Goal: Transaction & Acquisition: Book appointment/travel/reservation

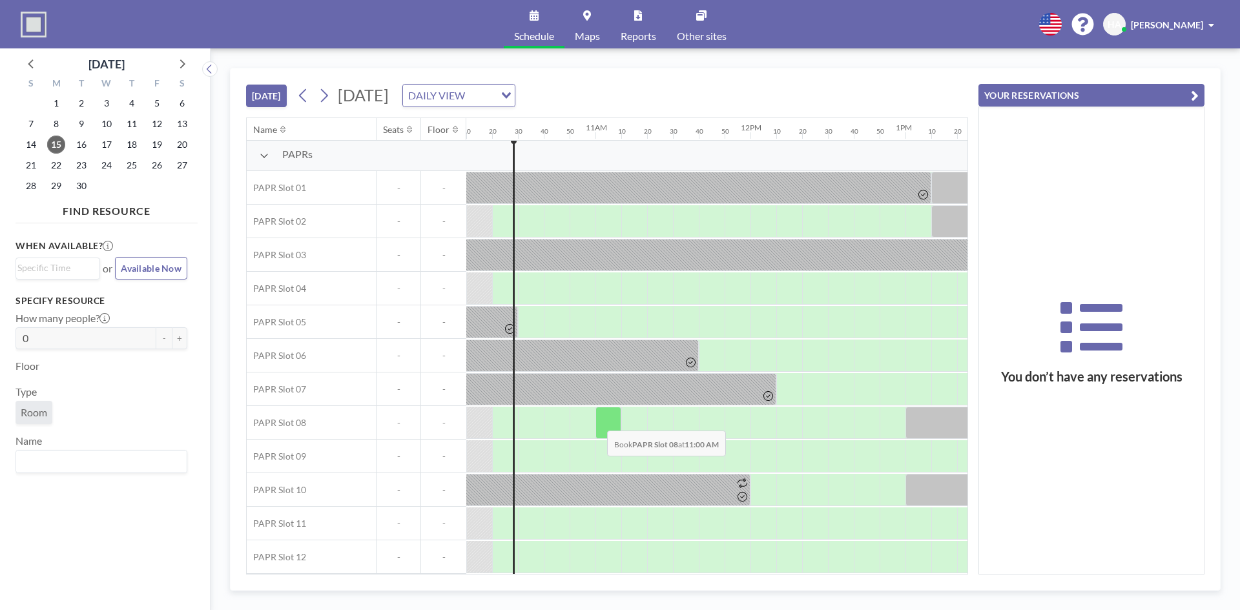
scroll to position [9, 1576]
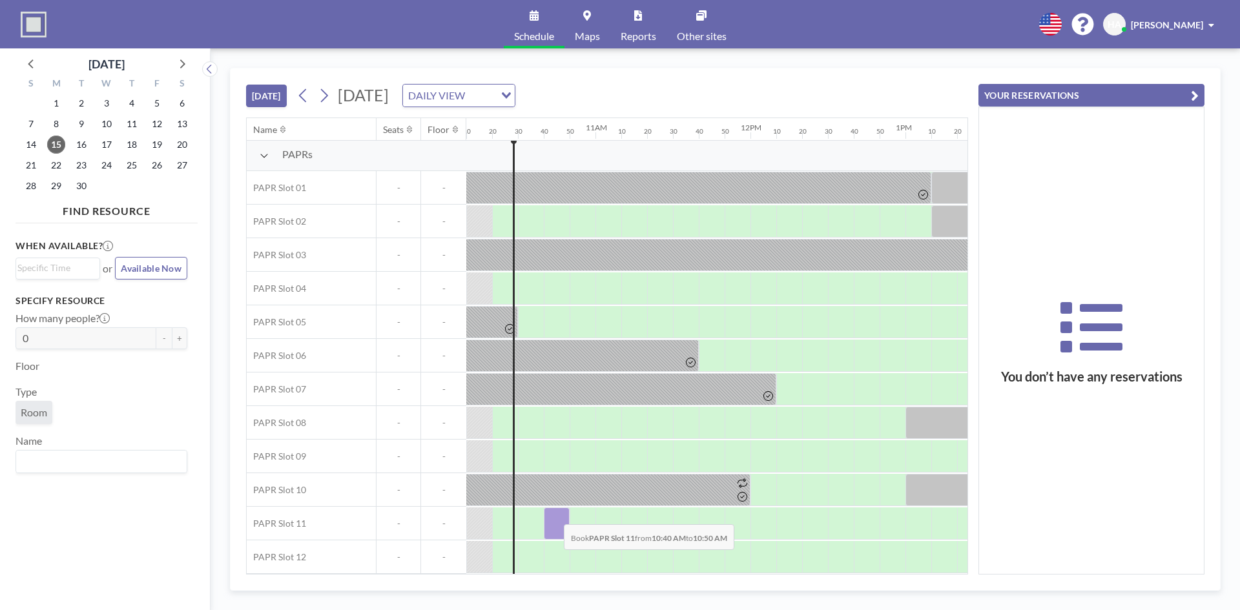
click at [554, 515] on div at bounding box center [557, 524] width 26 height 32
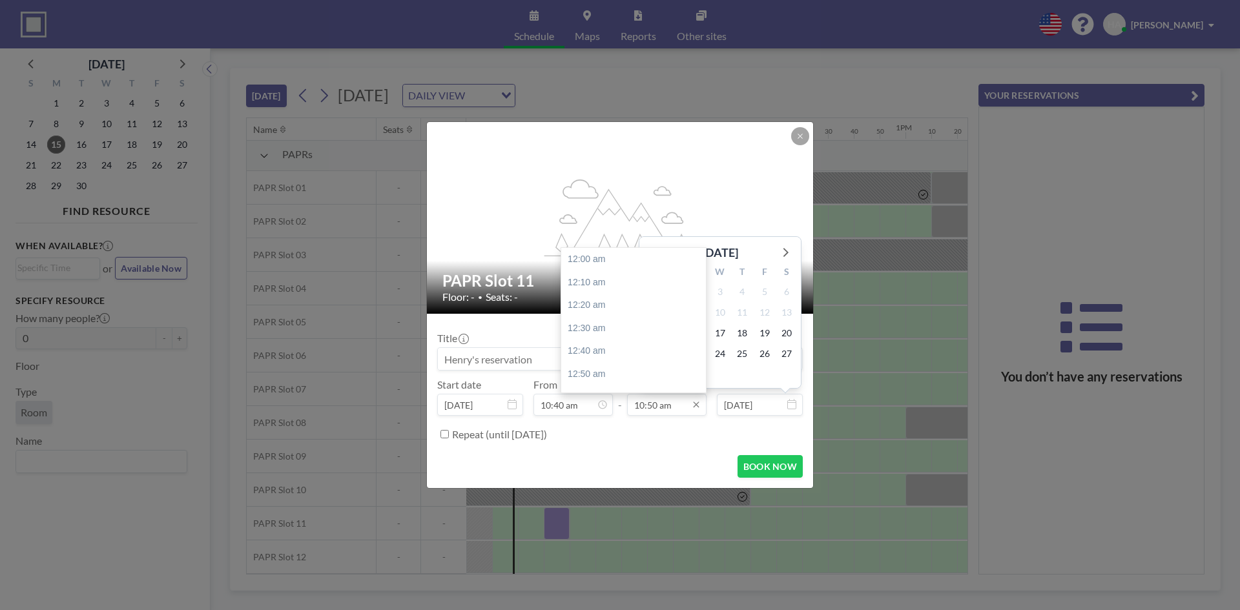
scroll to position [1495, 0]
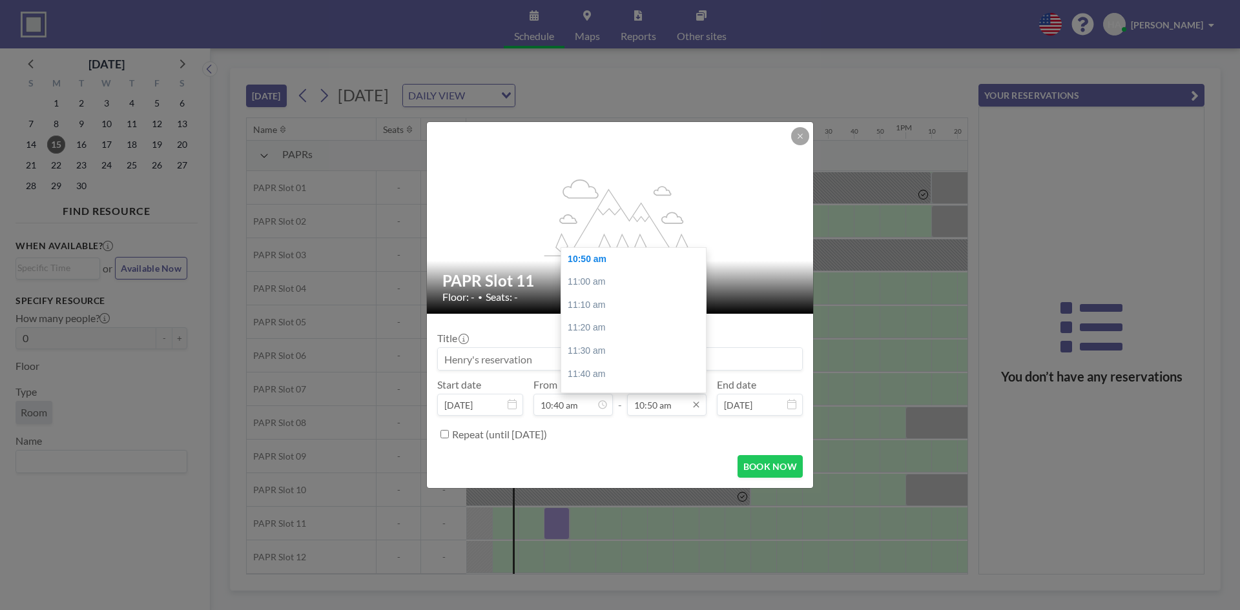
click at [676, 404] on input "10:50 am" at bounding box center [666, 405] width 79 height 22
click at [609, 337] on div "11:50 am" at bounding box center [636, 332] width 151 height 23
click at [665, 410] on input "11:50 am" at bounding box center [666, 405] width 79 height 22
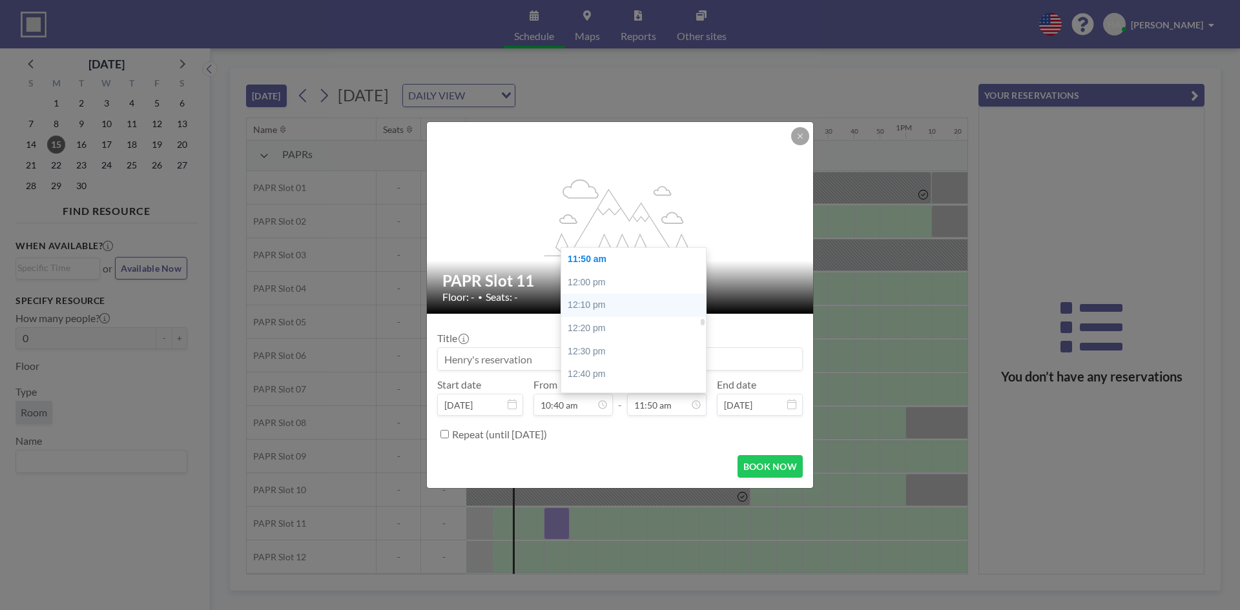
click at [611, 313] on div "12:10 pm" at bounding box center [636, 305] width 151 height 23
type input "12:10 pm"
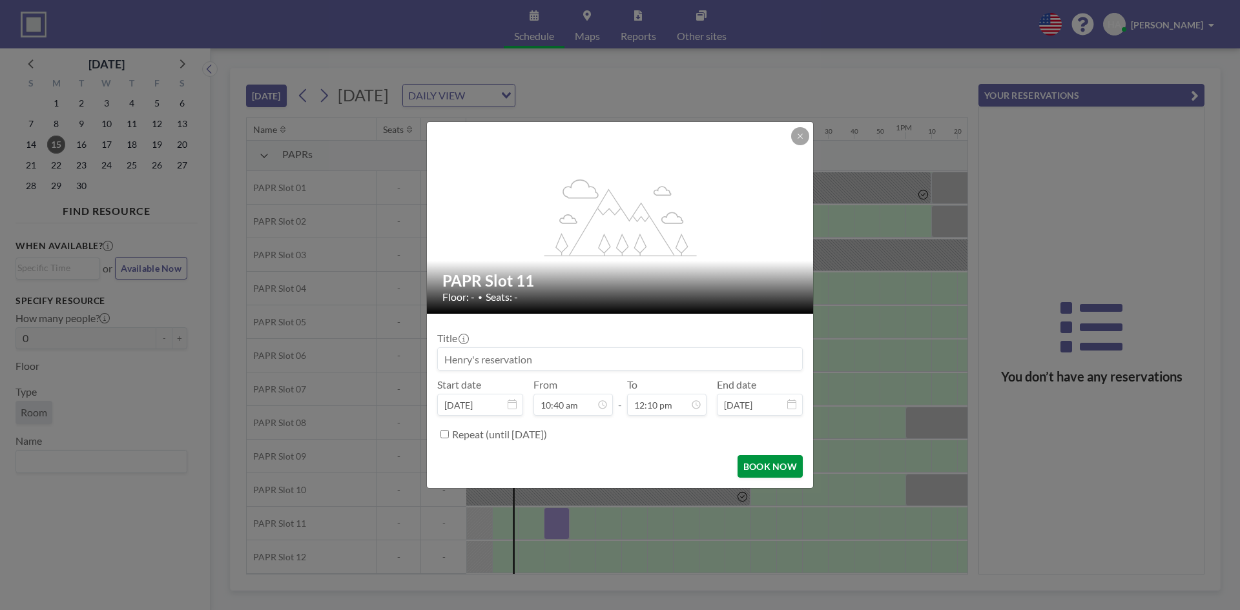
click at [764, 459] on button "BOOK NOW" at bounding box center [770, 466] width 65 height 23
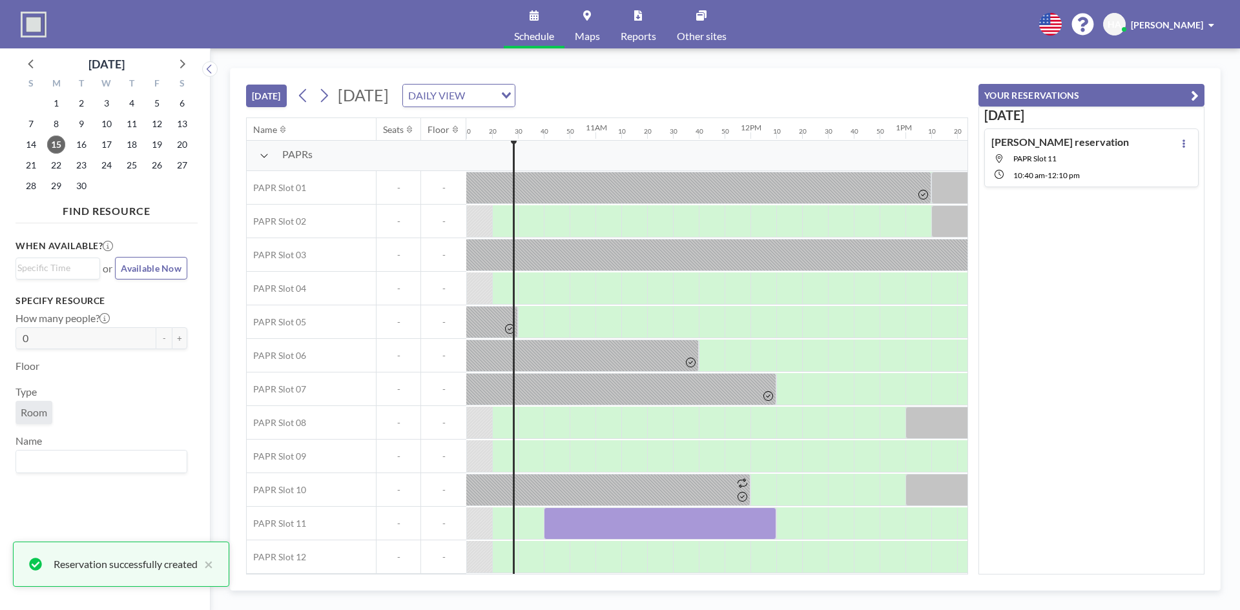
scroll to position [9, 2201]
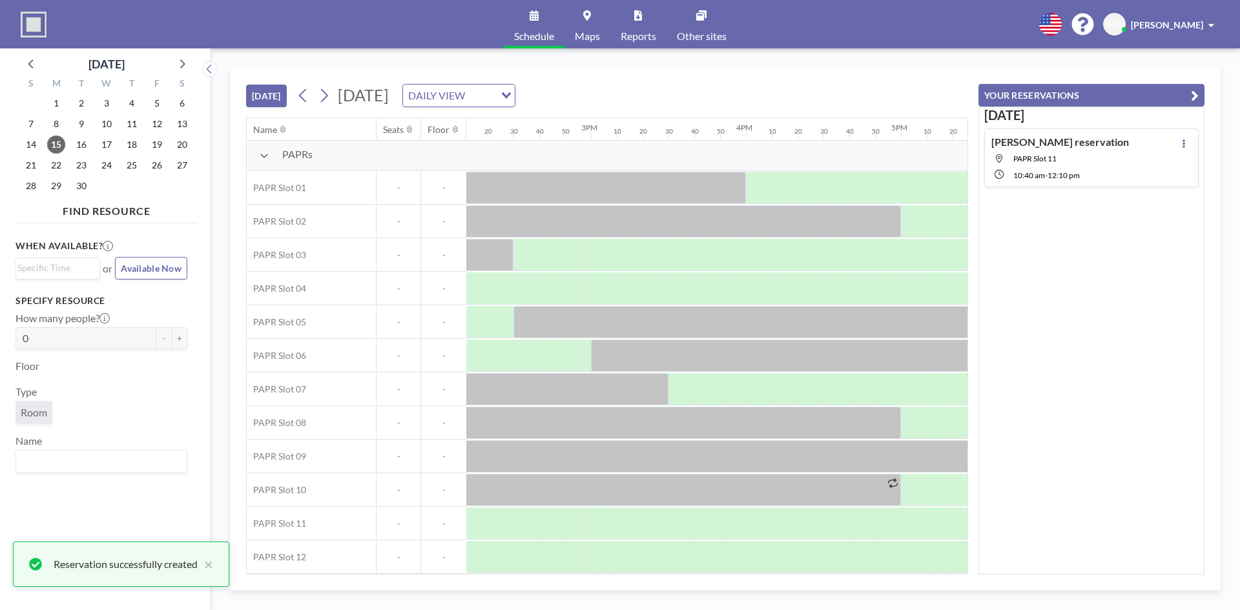
drag, startPoint x: 762, startPoint y: 567, endPoint x: 725, endPoint y: 567, distance: 36.8
click at [725, 567] on div at bounding box center [125, 558] width 3721 height 34
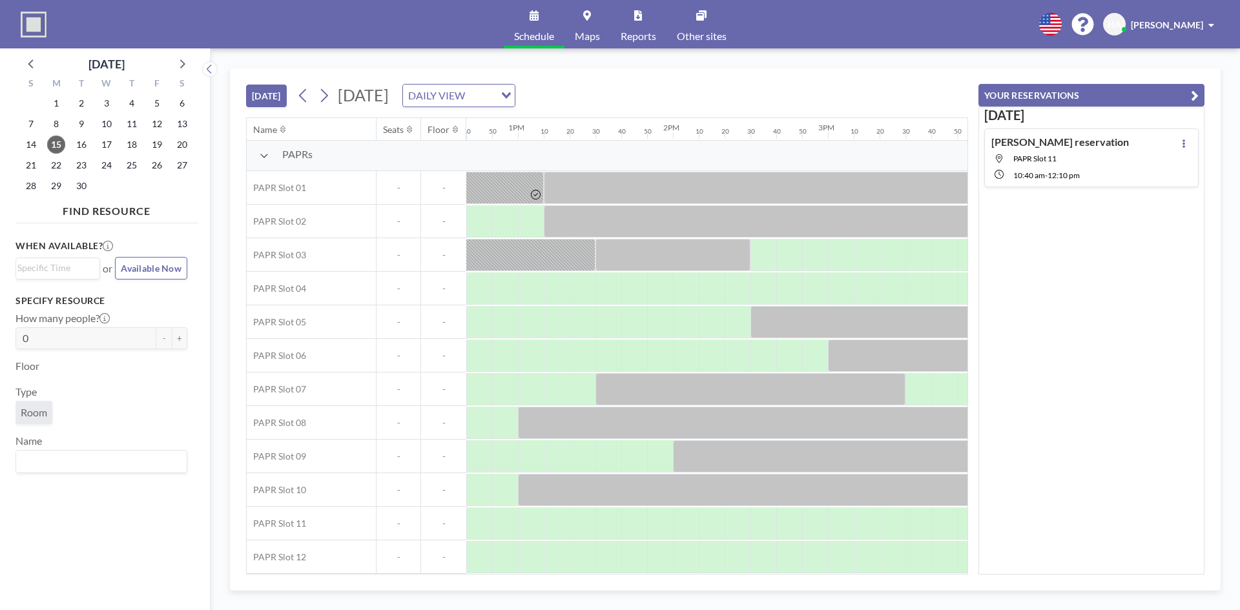
scroll to position [9, 1943]
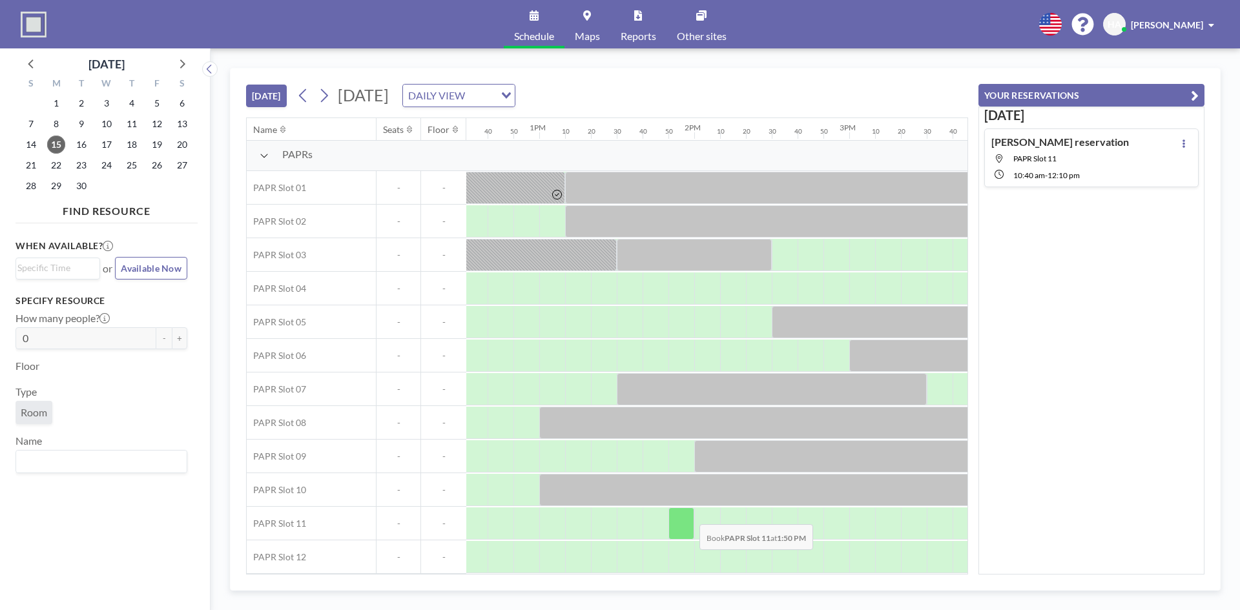
click at [689, 515] on div at bounding box center [682, 524] width 26 height 32
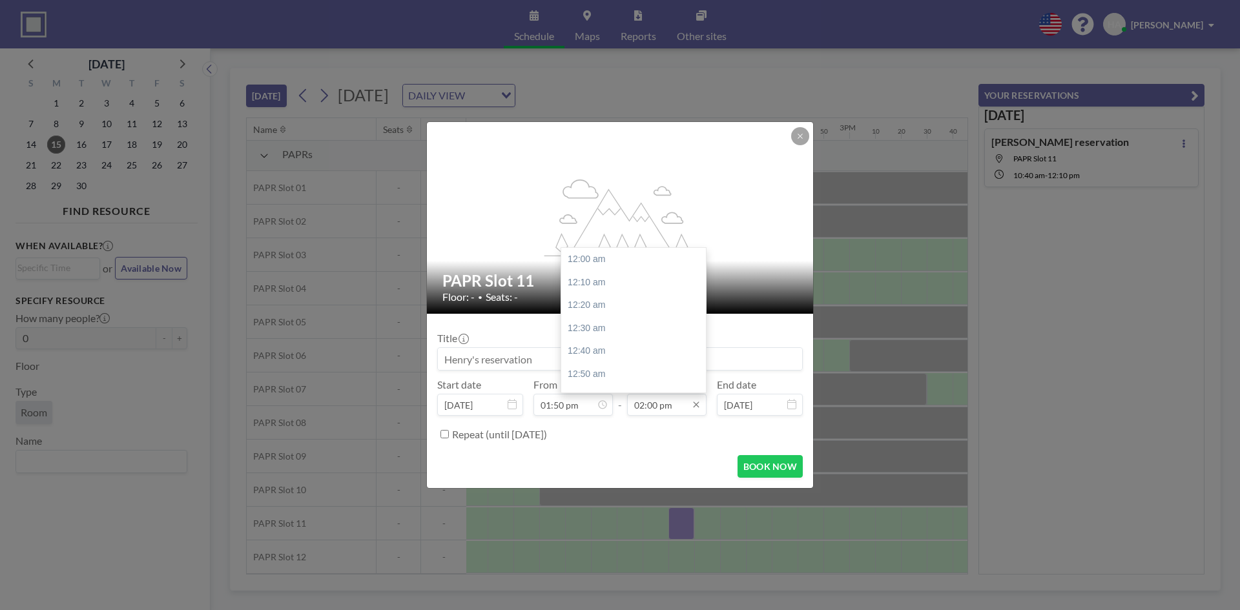
scroll to position [1932, 0]
click at [678, 411] on input "02:00 pm" at bounding box center [666, 405] width 79 height 22
click at [607, 344] on div "05:00 pm" at bounding box center [636, 350] width 151 height 23
type input "05:00 pm"
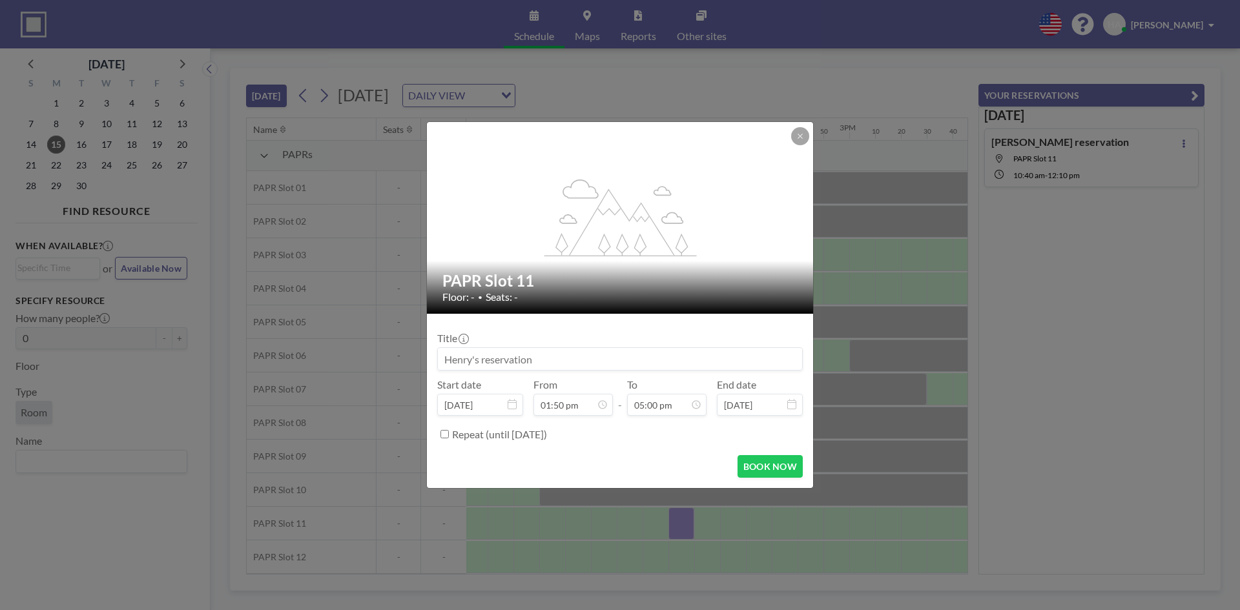
scroll to position [2346, 0]
click at [784, 464] on button "BOOK NOW" at bounding box center [770, 466] width 65 height 23
